Goal: Task Accomplishment & Management: Use online tool/utility

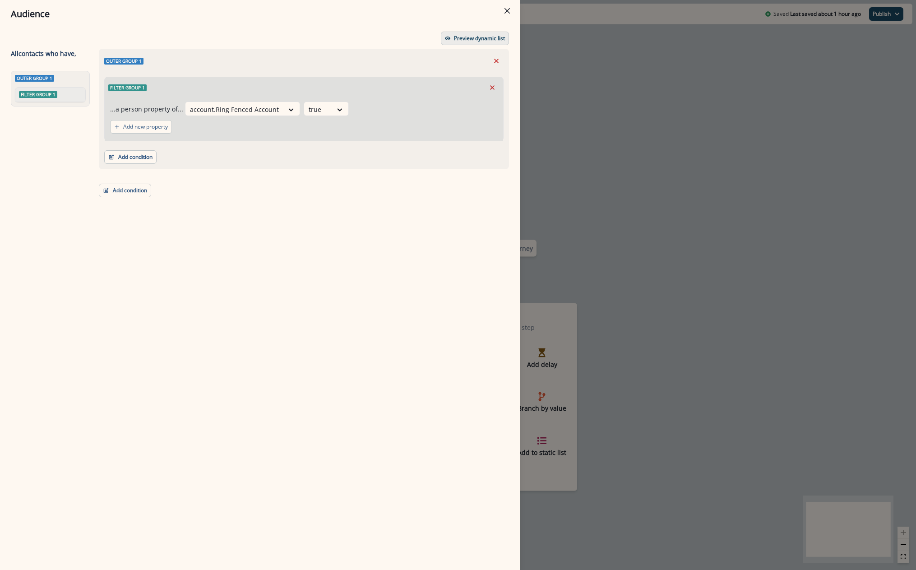
click at [458, 44] on button "Preview dynamic list" at bounding box center [475, 39] width 68 height 14
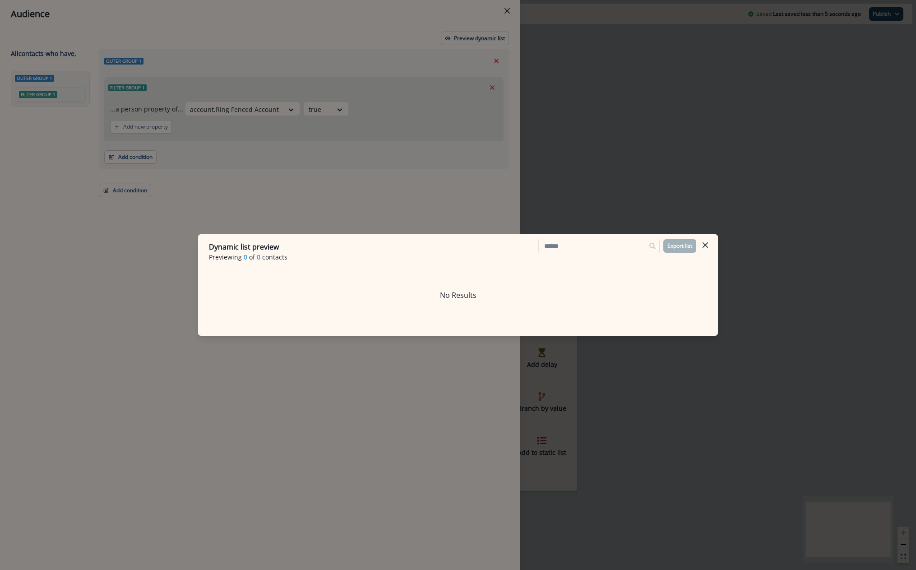
click at [547, 53] on div "Dynamic list preview Previewing 0 of 0 contacts Export list No Results" at bounding box center [458, 285] width 916 height 570
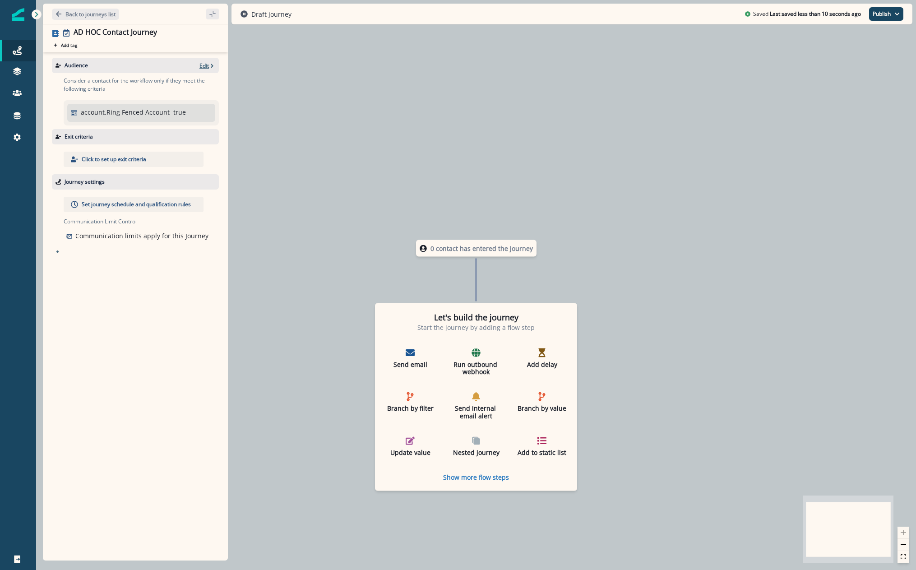
click at [202, 68] on p "Edit" at bounding box center [203, 66] width 9 height 8
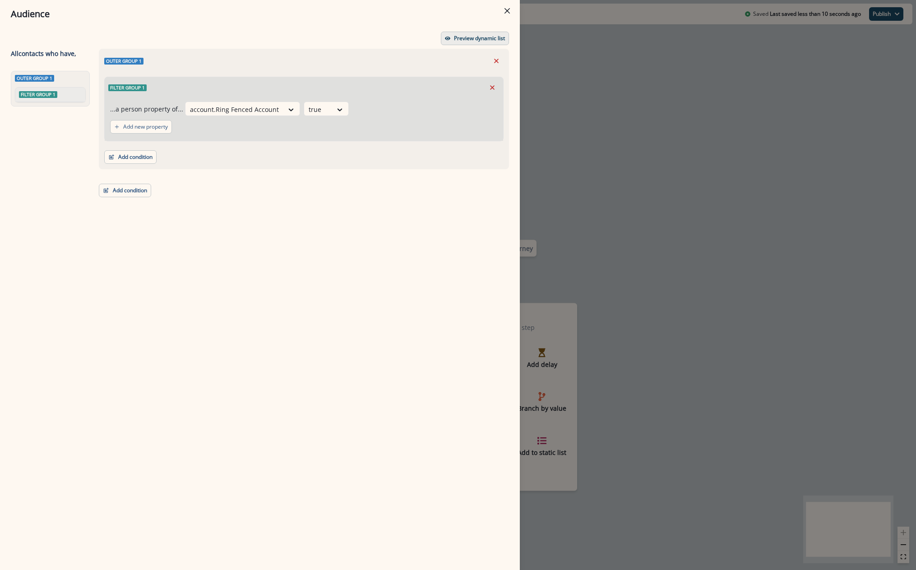
click at [477, 42] on button "Preview dynamic list" at bounding box center [475, 39] width 68 height 14
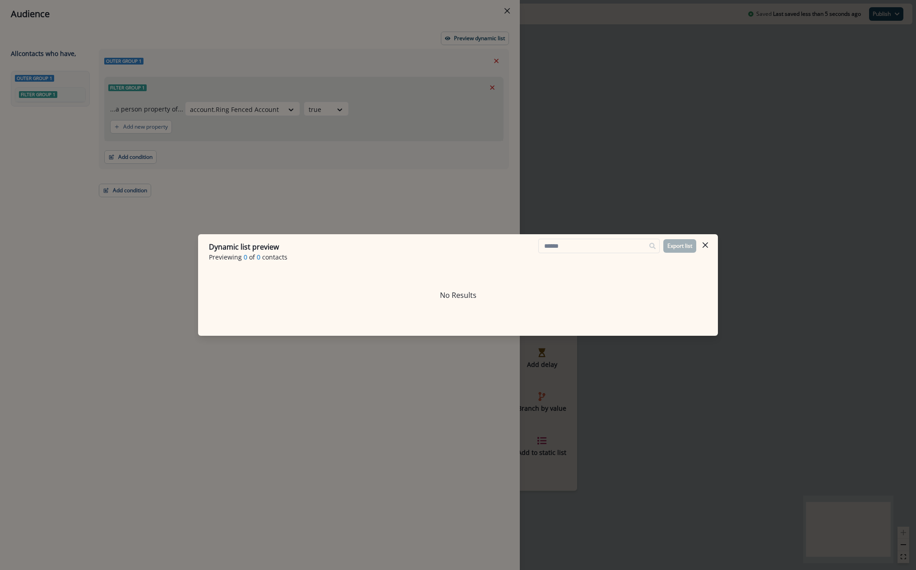
click at [493, 38] on div "Dynamic list preview Previewing 0 of 0 contacts Export list No Results" at bounding box center [458, 285] width 916 height 570
click at [493, 38] on p "Preview dynamic list" at bounding box center [479, 38] width 51 height 6
click at [508, 11] on div "Dynamic list preview Previewing 0 of 0 contacts Export list No Results" at bounding box center [458, 285] width 916 height 570
click at [508, 11] on icon "Close" at bounding box center [507, 10] width 5 height 5
